Goal: Task Accomplishment & Management: Manage account settings

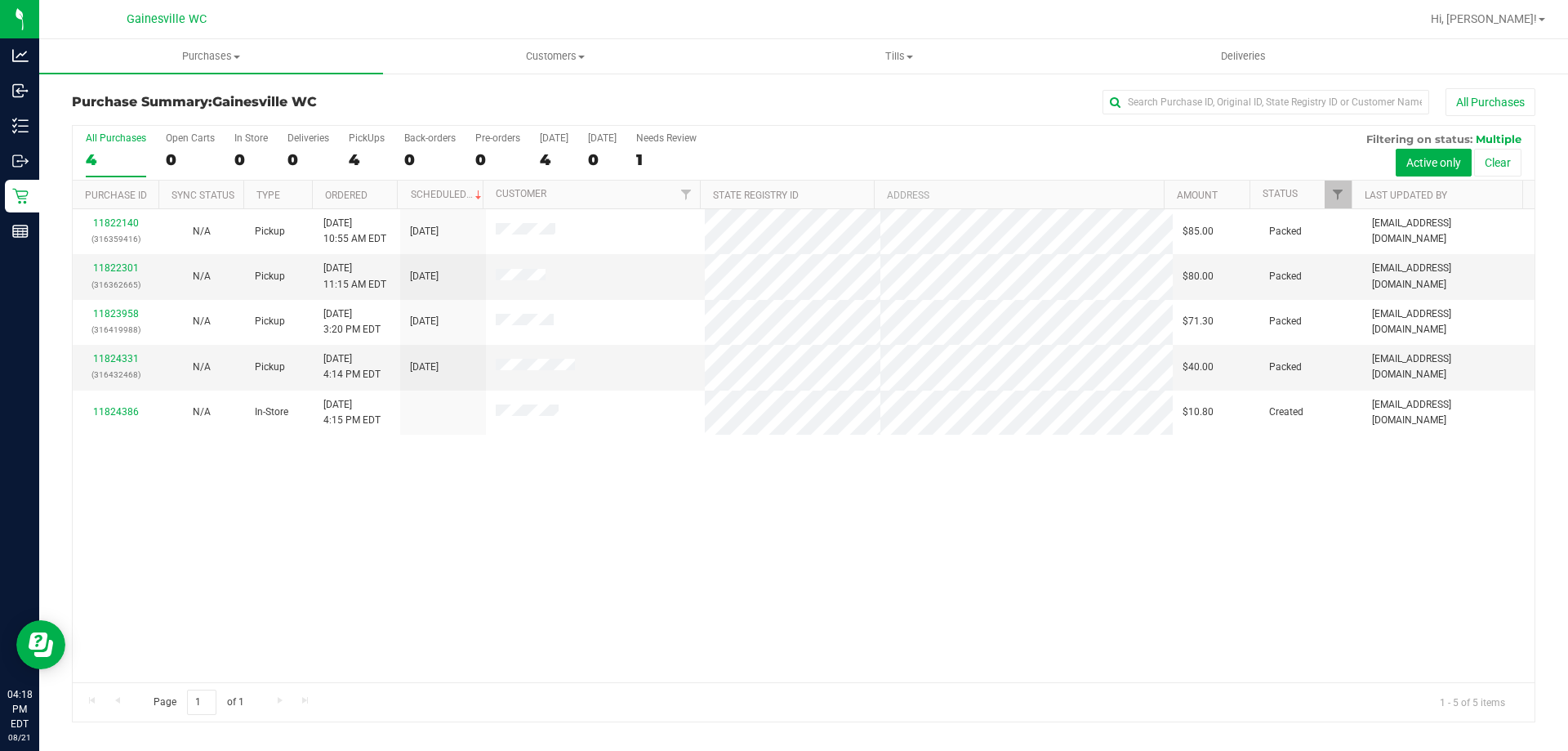
click at [603, 592] on div "11822140 (316359416) N/A Pickup [DATE] 10:55 AM EDT 8/21/2025 $85.00 Packed [EM…" at bounding box center [803, 445] width 1462 height 473
click at [510, 510] on div "11822140 (316359416) N/A Pickup [DATE] 10:55 AM EDT 8/21/2025 $85.00 Packed [EM…" at bounding box center [803, 445] width 1462 height 473
click at [127, 412] on link "11824386" at bounding box center [115, 412] width 46 height 12
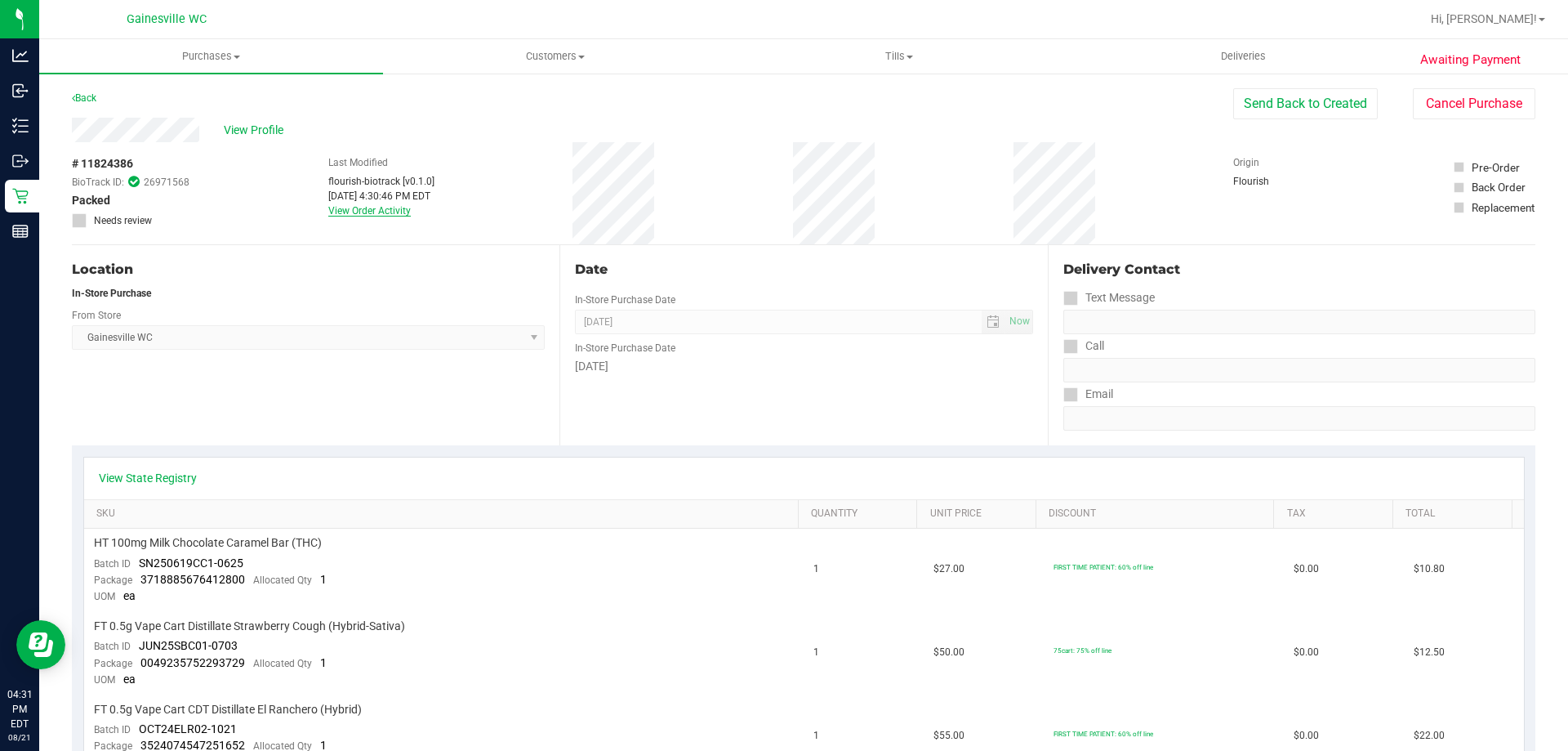
click at [364, 207] on link "View Order Activity" at bounding box center [369, 211] width 82 height 12
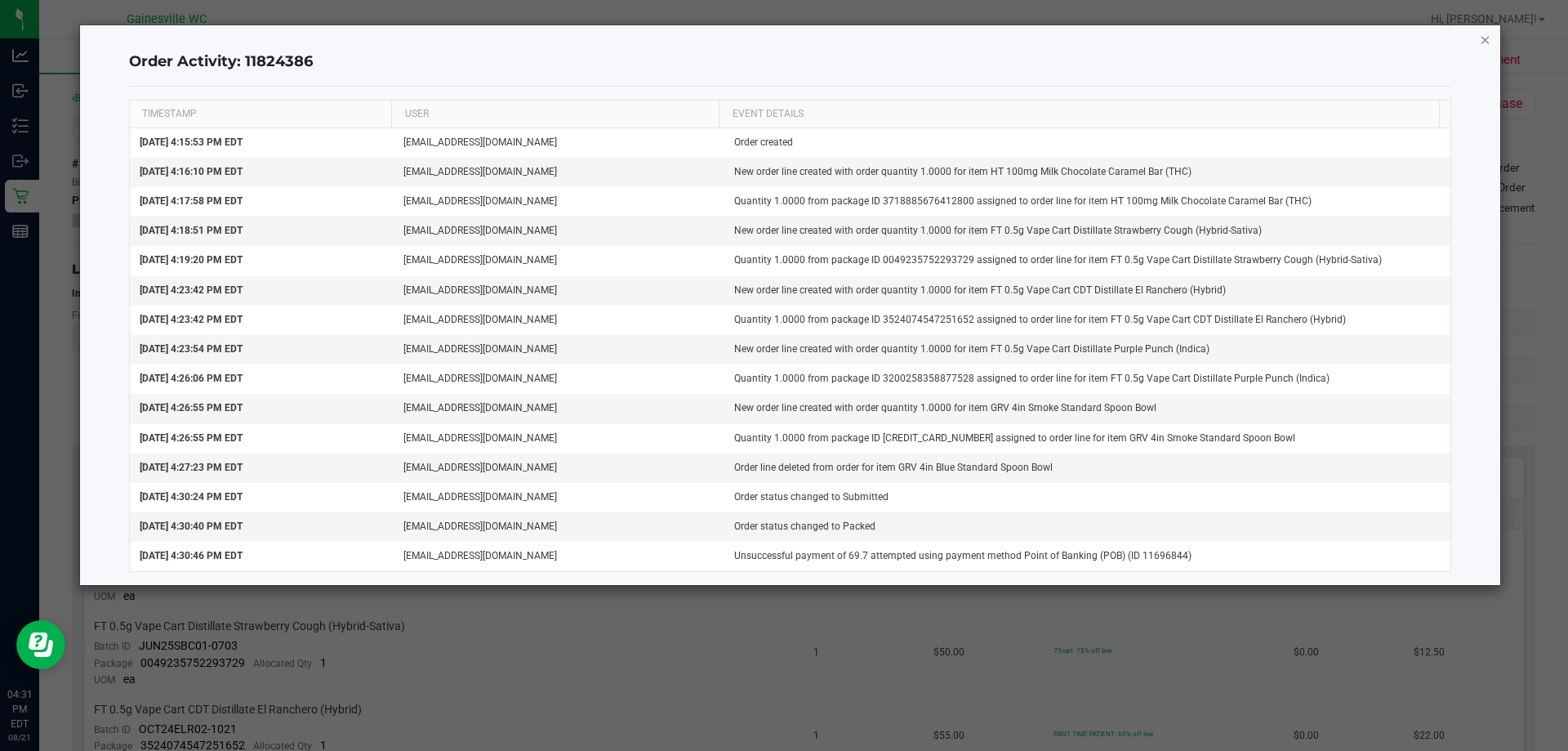
click at [1484, 46] on icon "button" at bounding box center [1486, 39] width 12 height 20
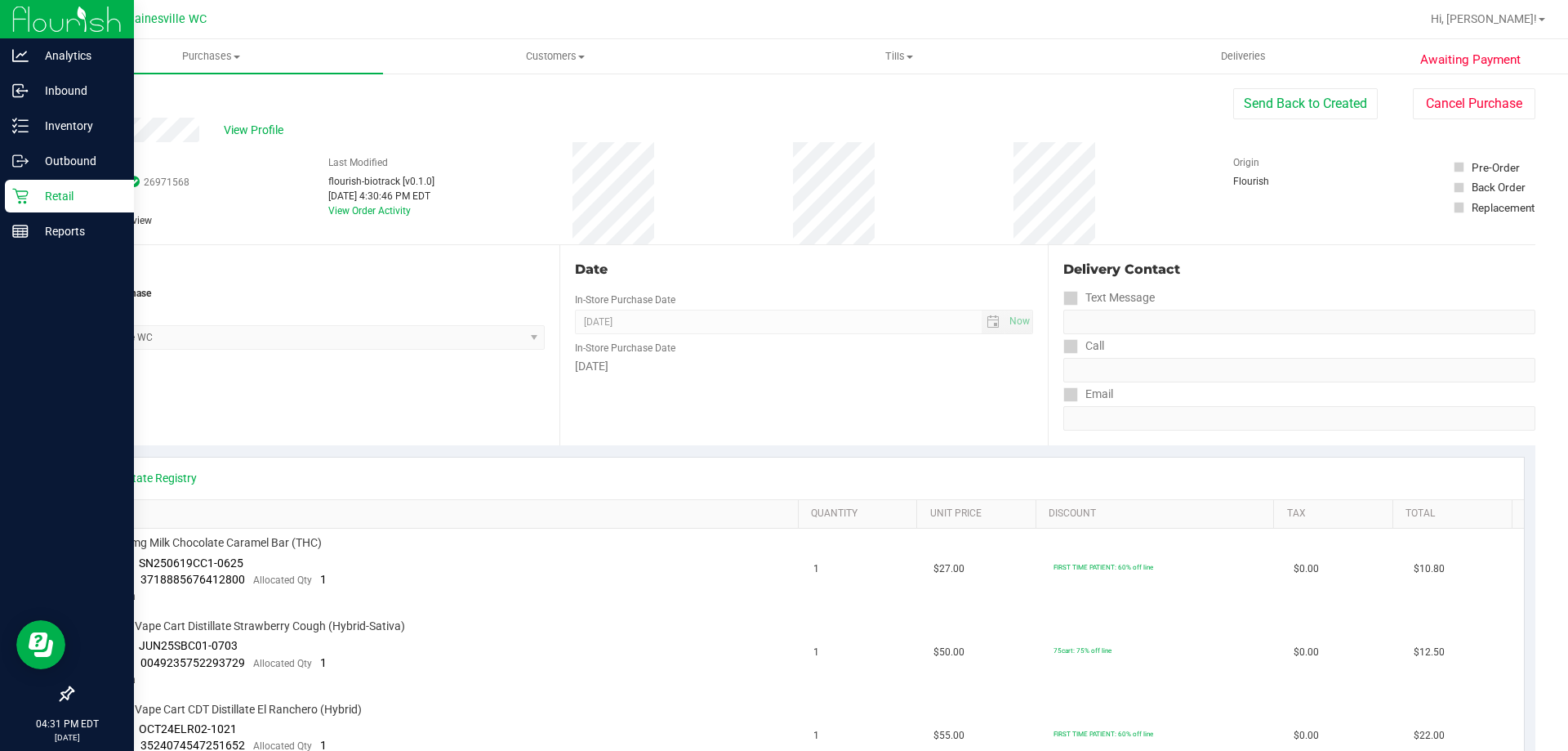
click at [26, 194] on icon at bounding box center [21, 195] width 17 height 17
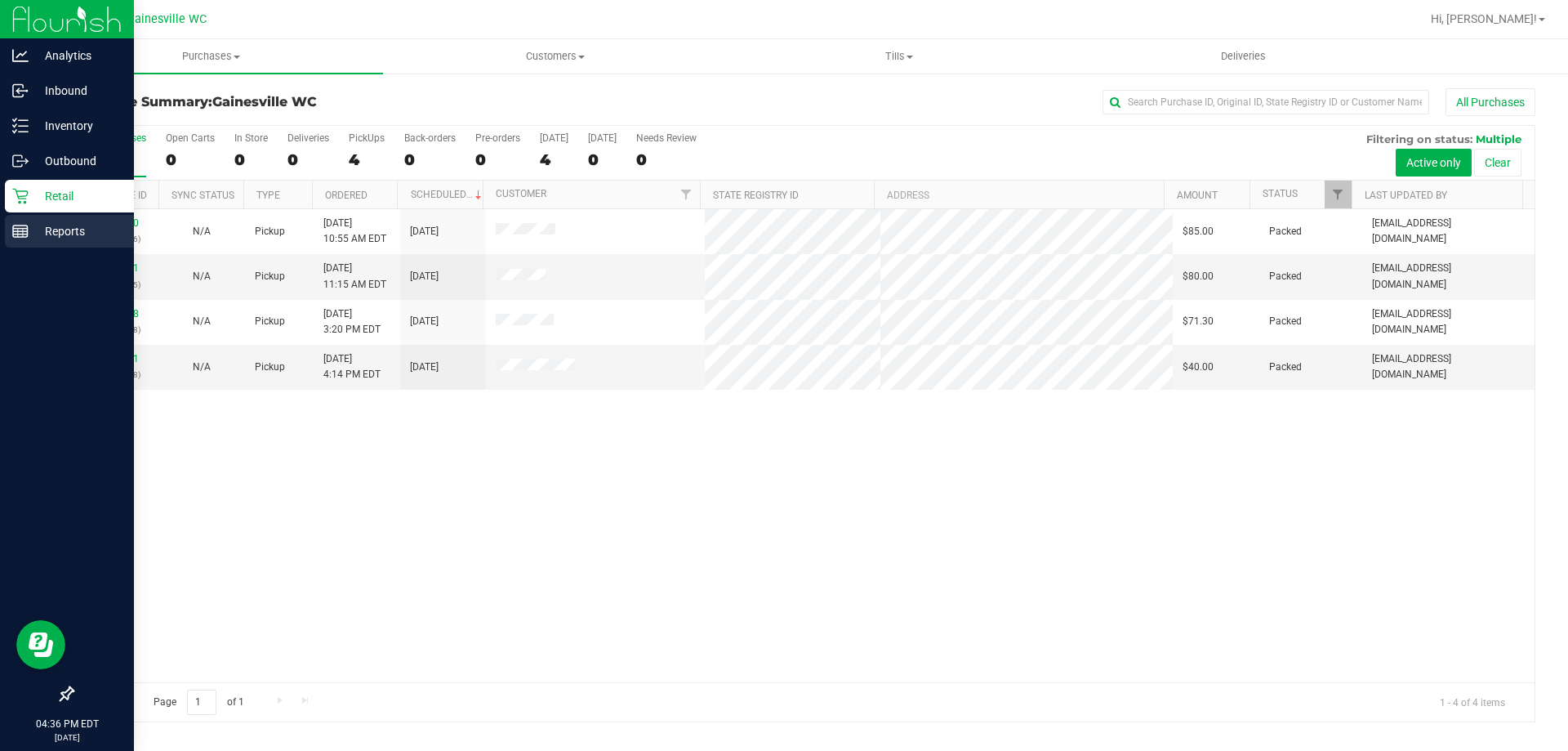
click at [57, 234] on p "Reports" at bounding box center [77, 231] width 98 height 20
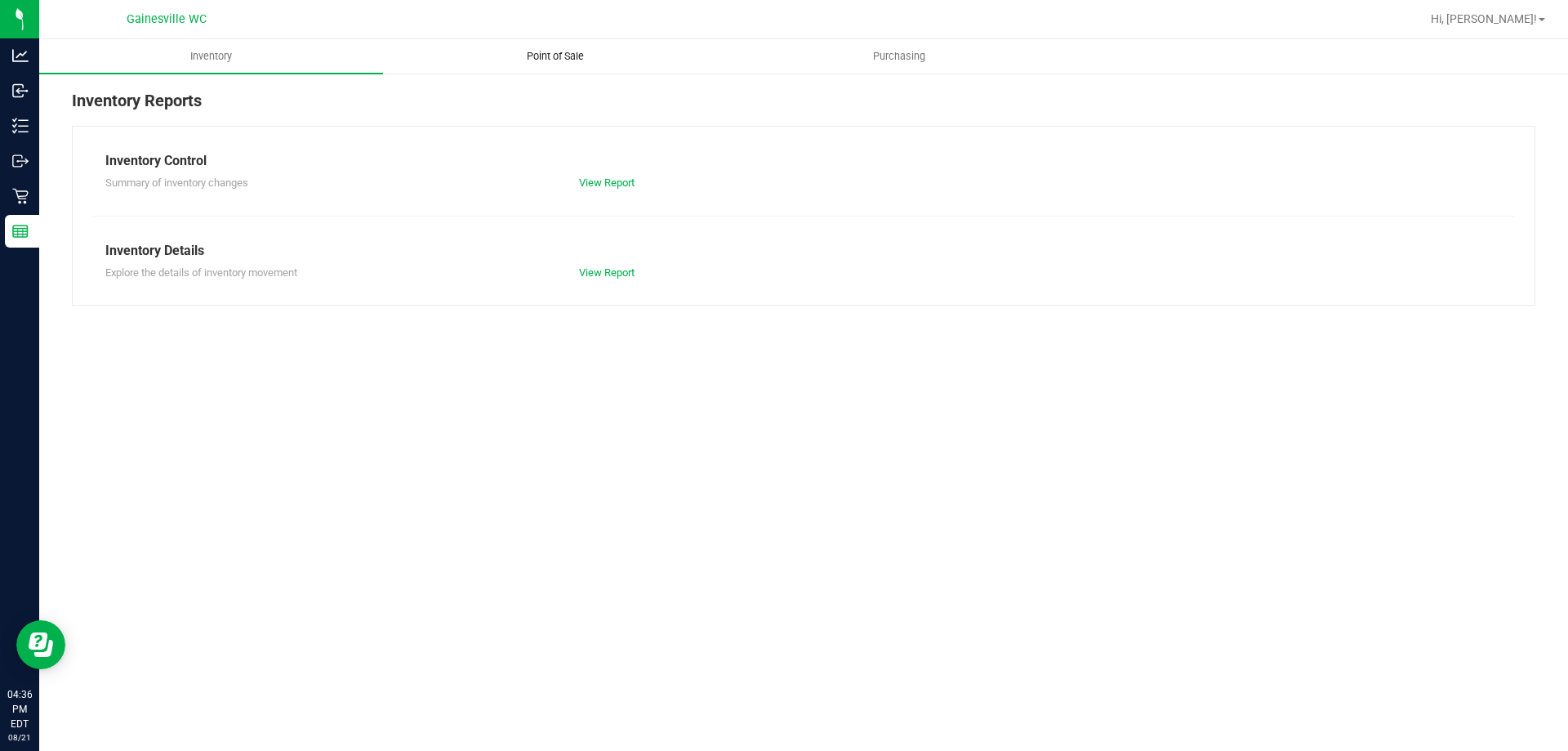
click at [590, 61] on span "Point of Sale" at bounding box center [556, 56] width 102 height 15
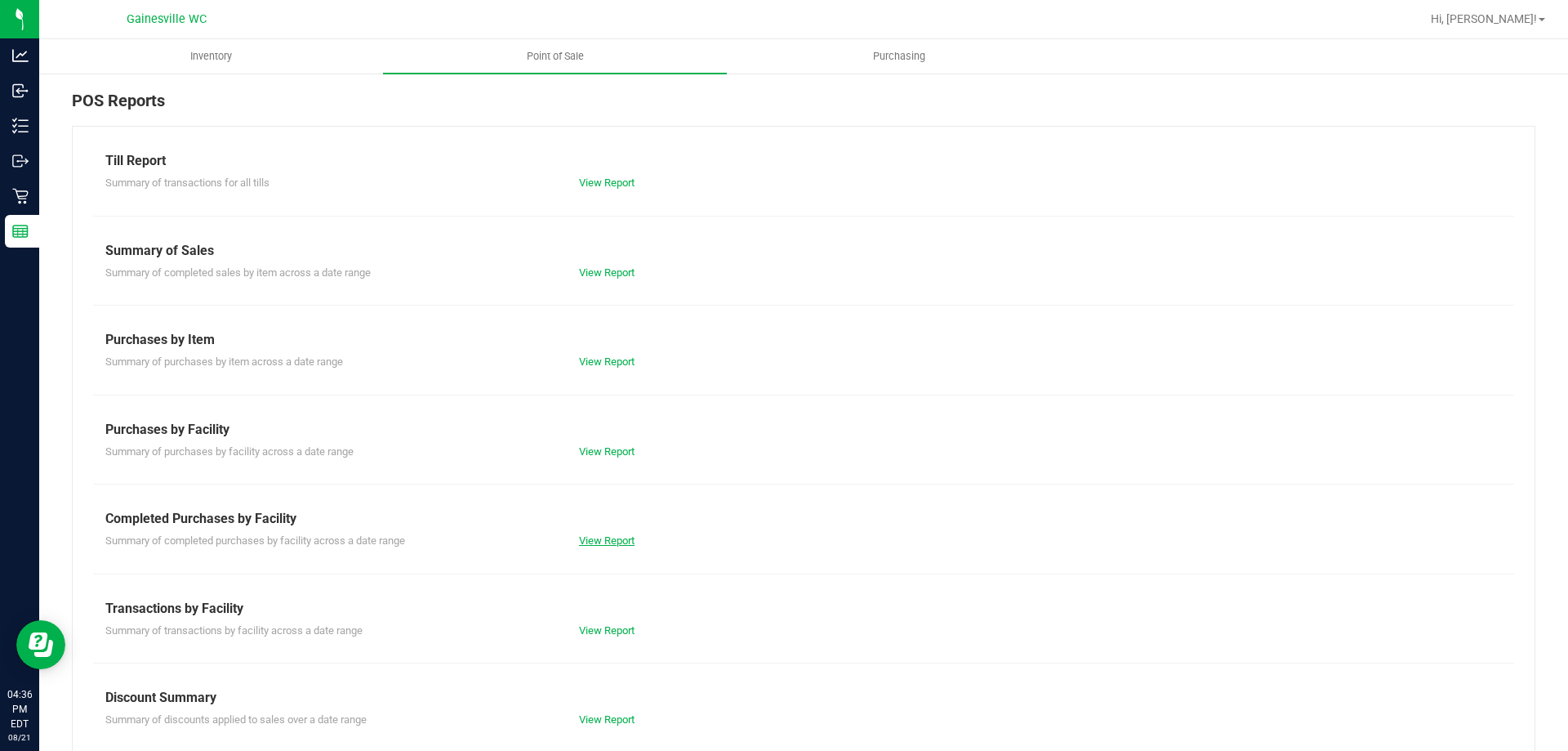
click at [604, 544] on link "View Report" at bounding box center [606, 540] width 56 height 13
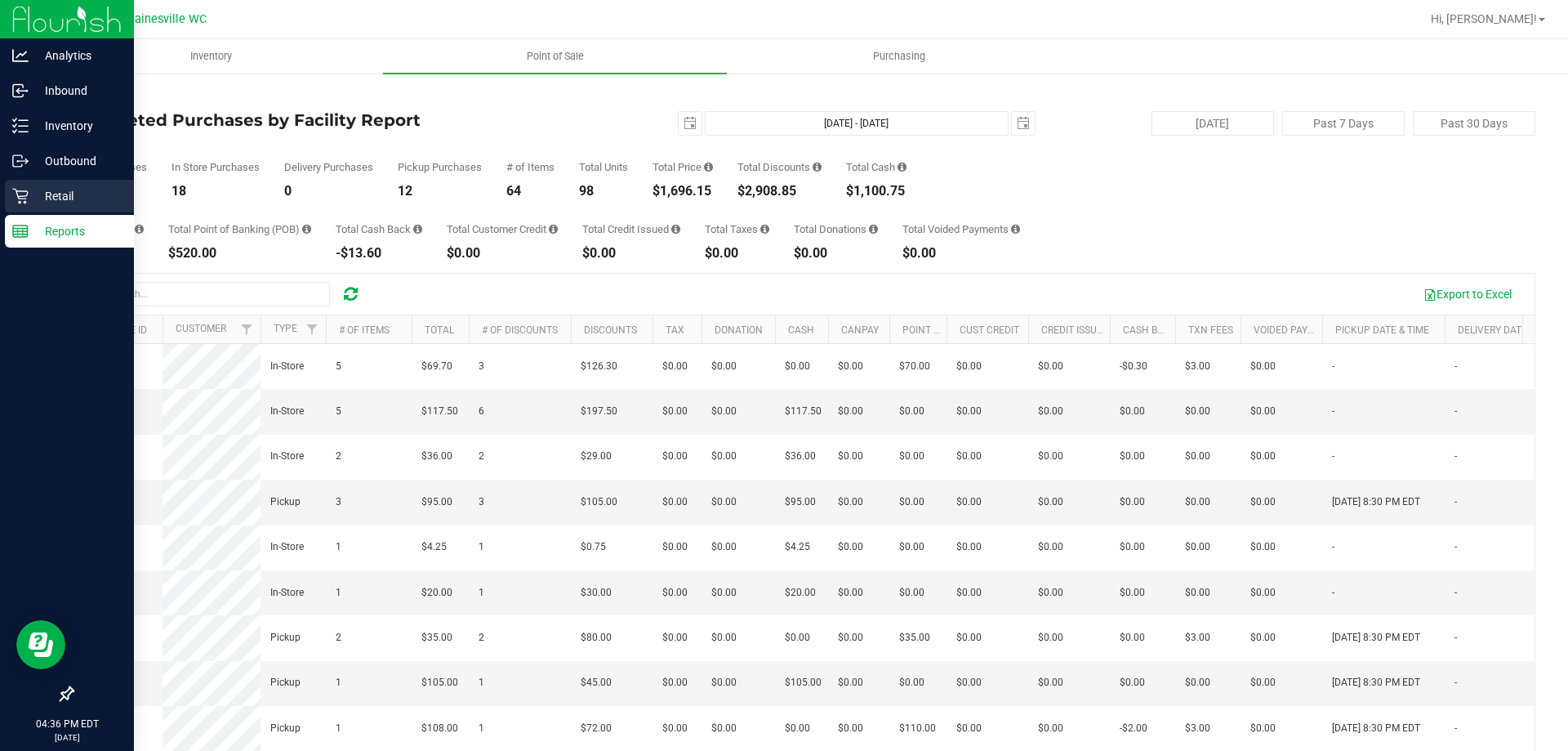
click at [31, 210] on div "Retail" at bounding box center [69, 195] width 129 height 32
